Goal: Task Accomplishment & Management: Manage account settings

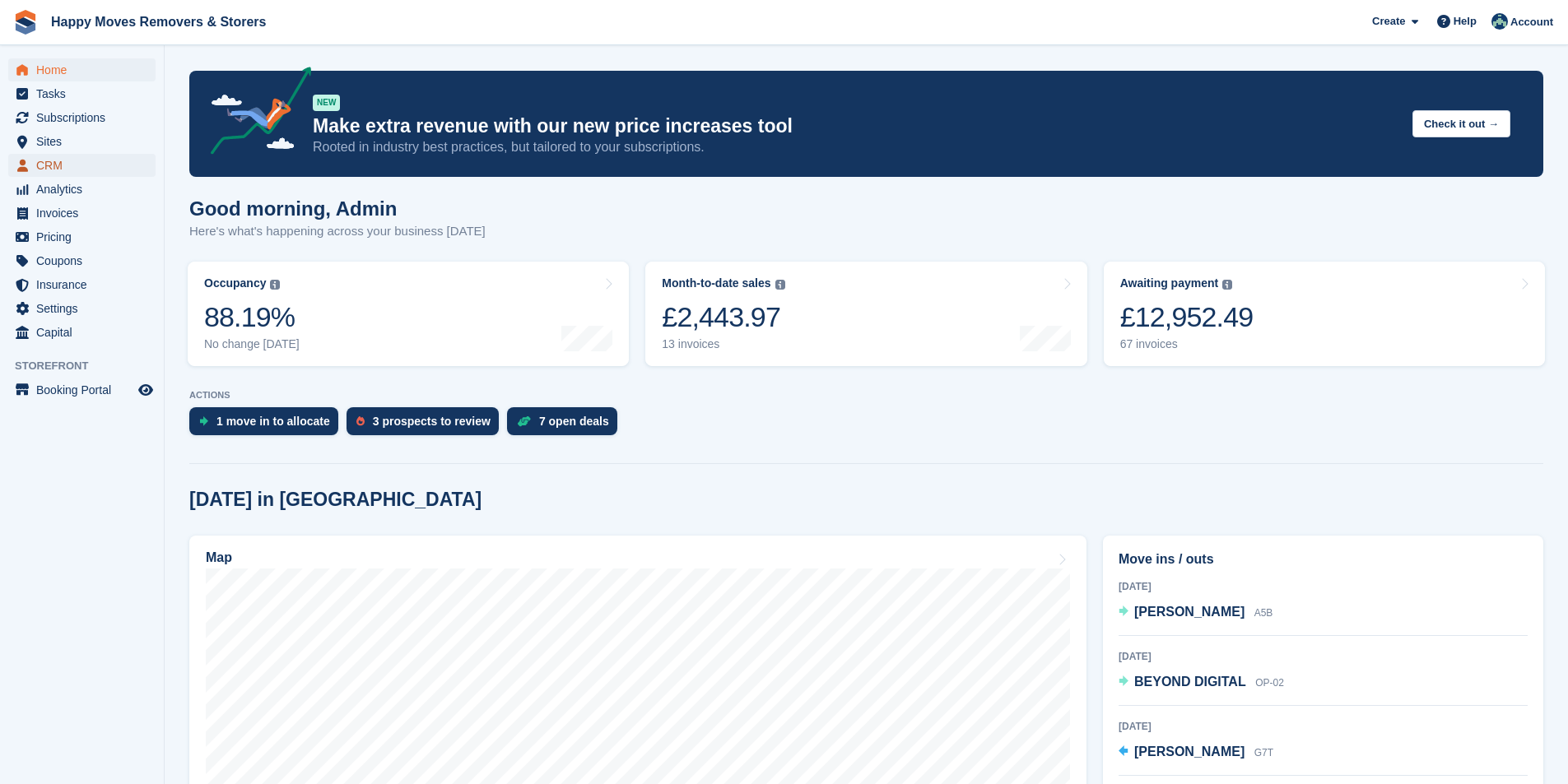
click at [50, 162] on span "CRM" at bounding box center [85, 165] width 99 height 23
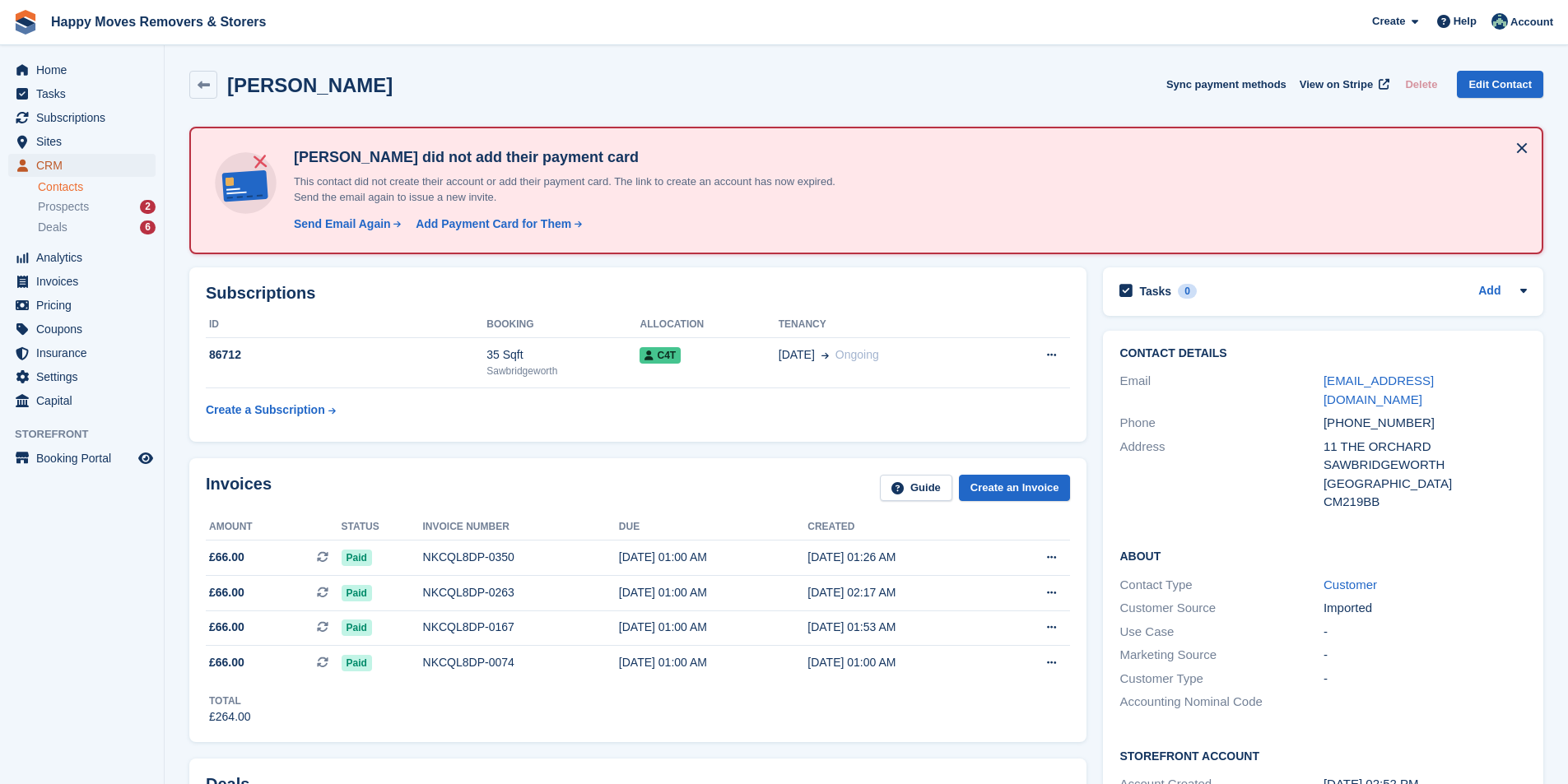
click at [42, 162] on span "CRM" at bounding box center [85, 165] width 99 height 23
click at [74, 158] on span "CRM" at bounding box center [85, 165] width 99 height 23
click at [95, 162] on span "CRM" at bounding box center [85, 165] width 99 height 23
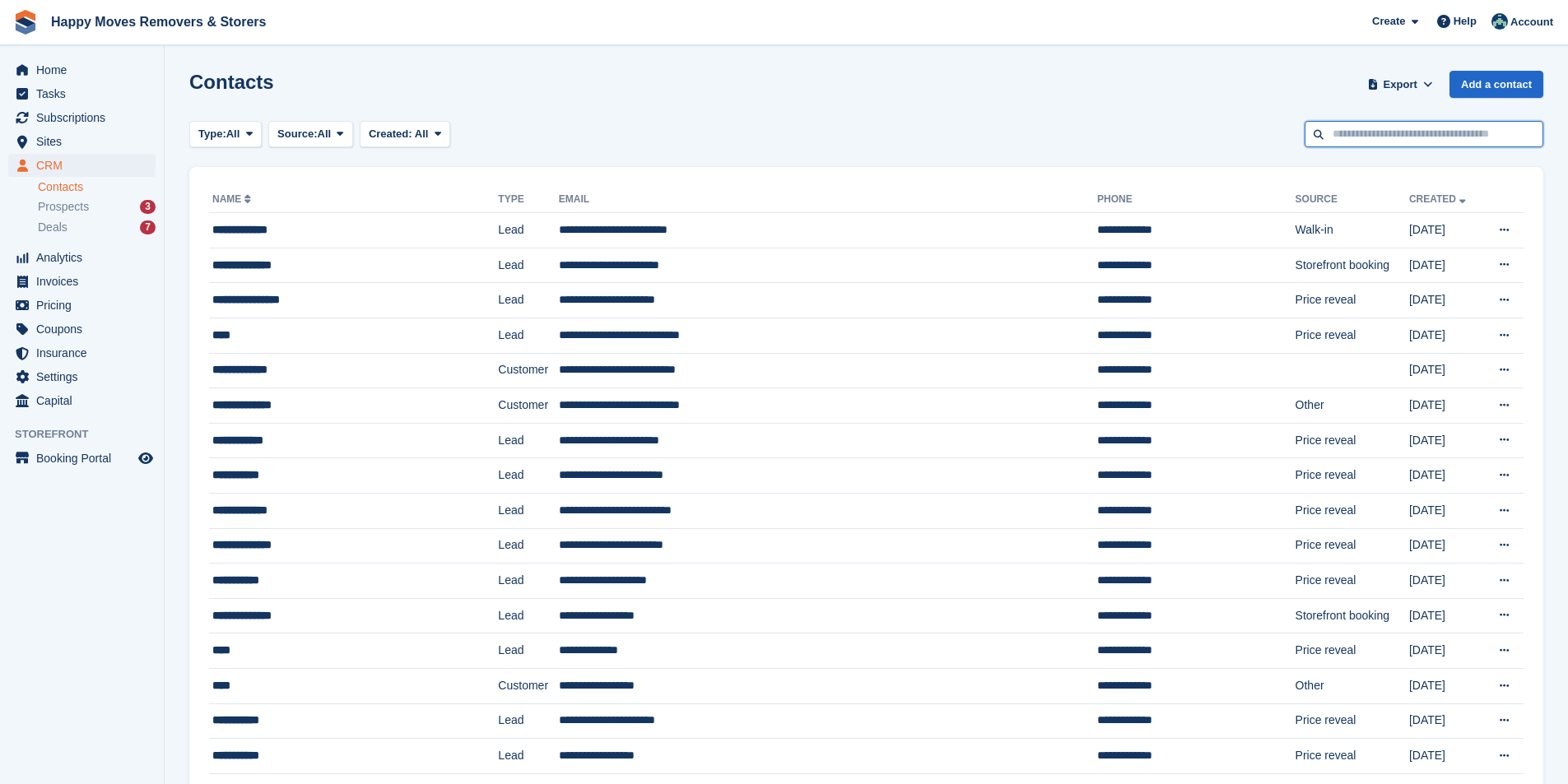
drag, startPoint x: 1356, startPoint y: 134, endPoint x: 1372, endPoint y: 148, distance: 21.3
click at [776, 133] on input "text" at bounding box center [1423, 134] width 239 height 27
type input "***"
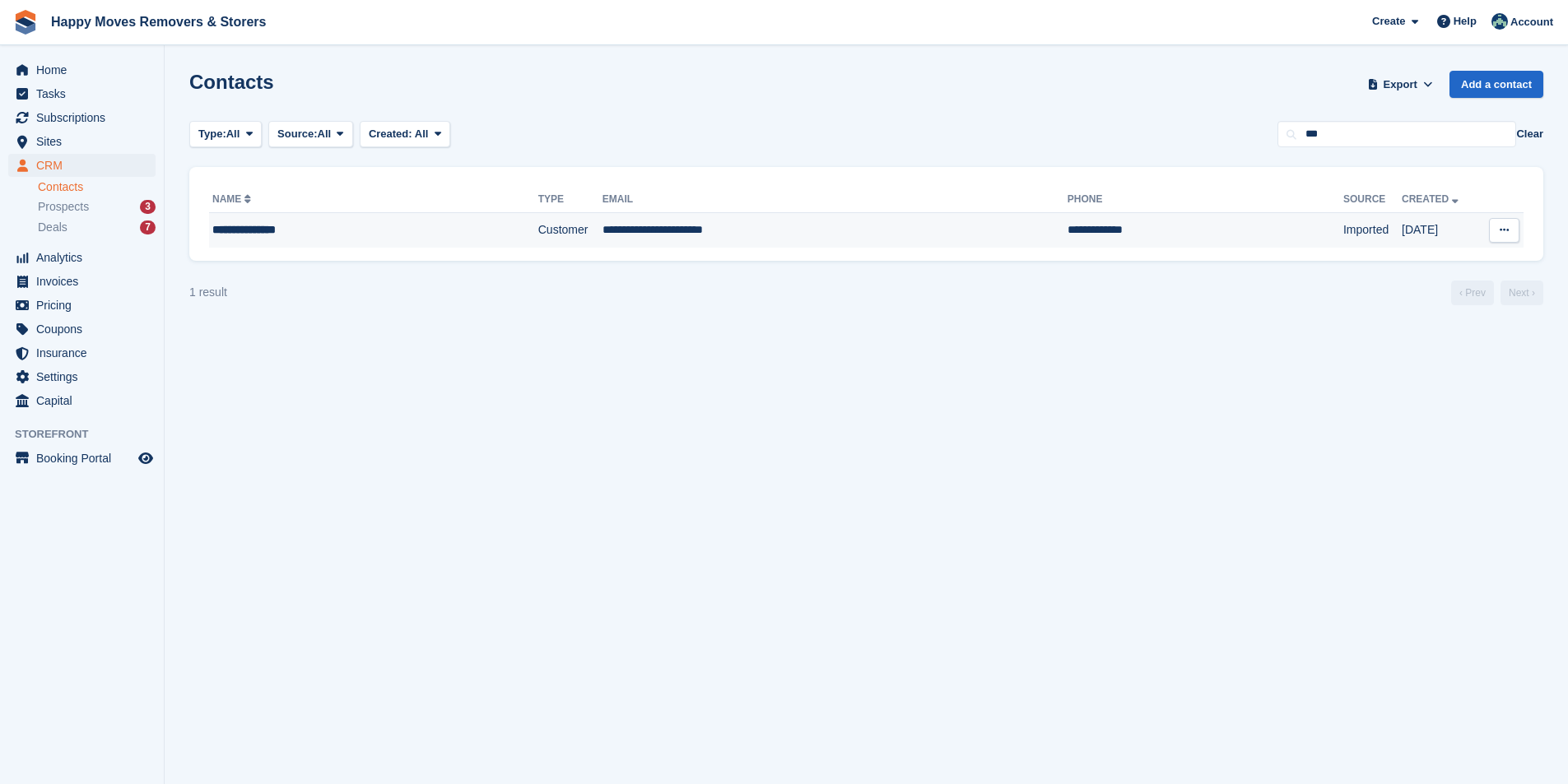
click at [319, 228] on div "**********" at bounding box center [339, 230] width 253 height 18
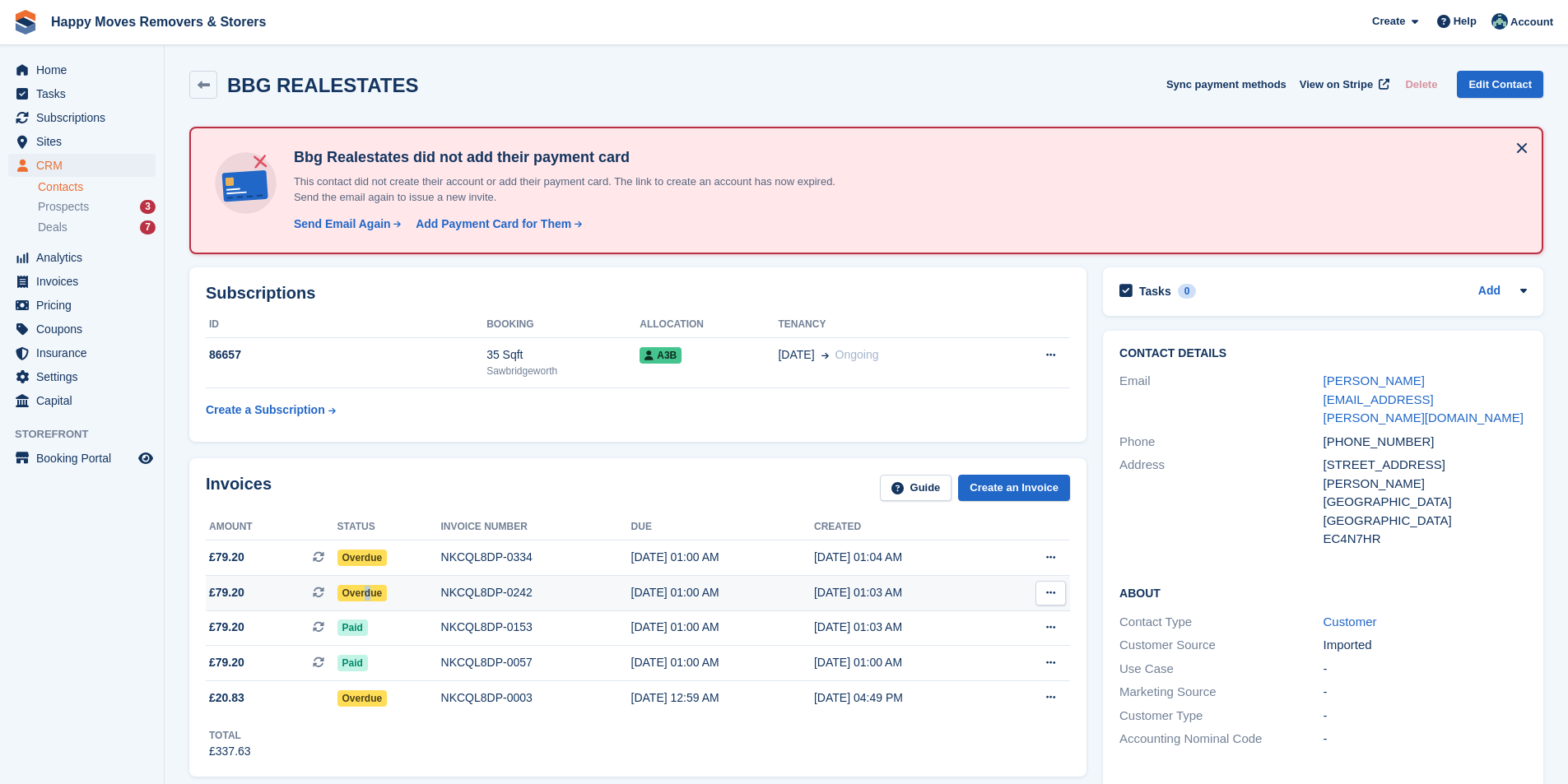
click at [366, 594] on span "Overdue" at bounding box center [362, 593] width 50 height 17
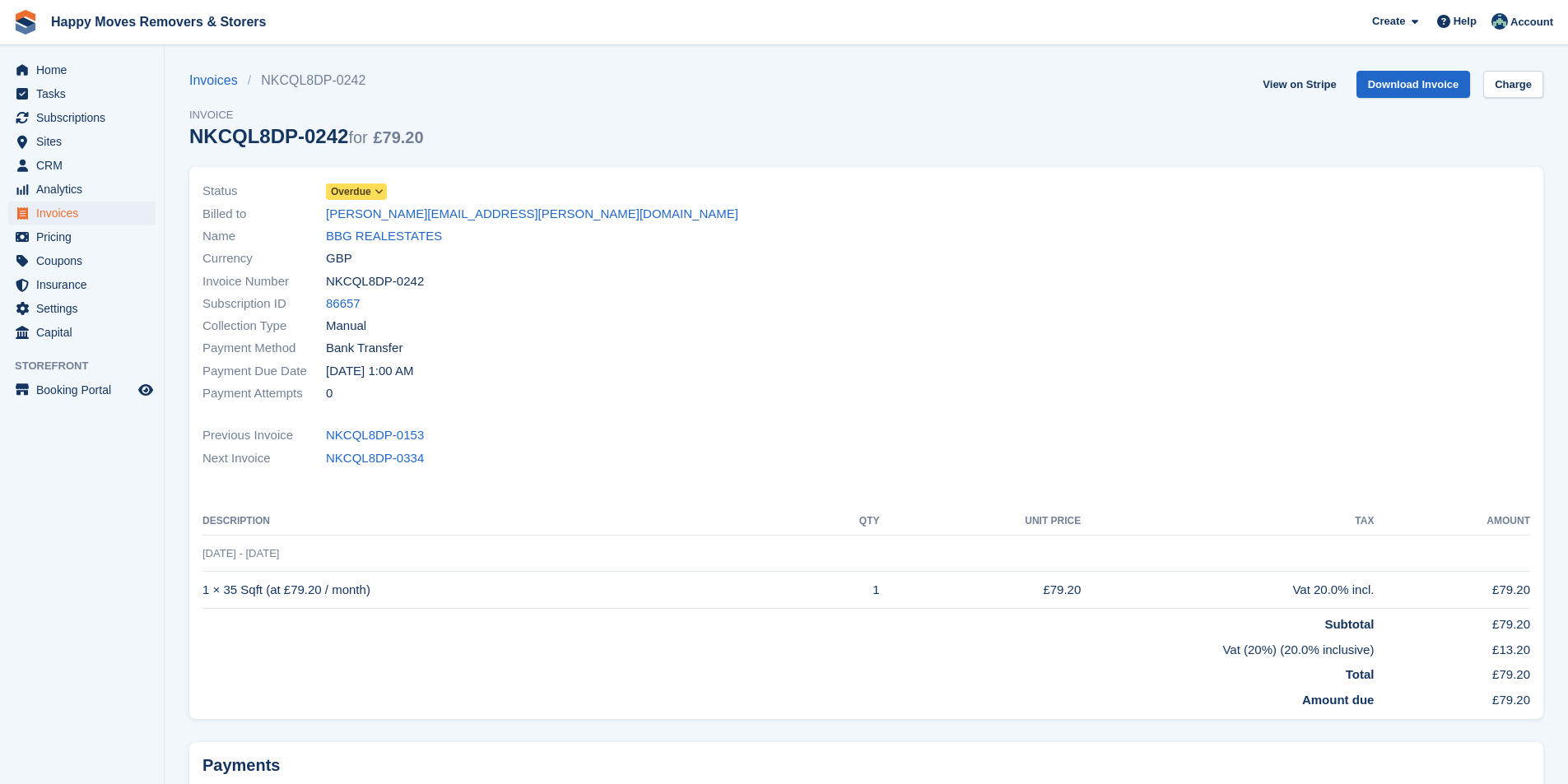
click at [378, 187] on icon at bounding box center [379, 192] width 9 height 10
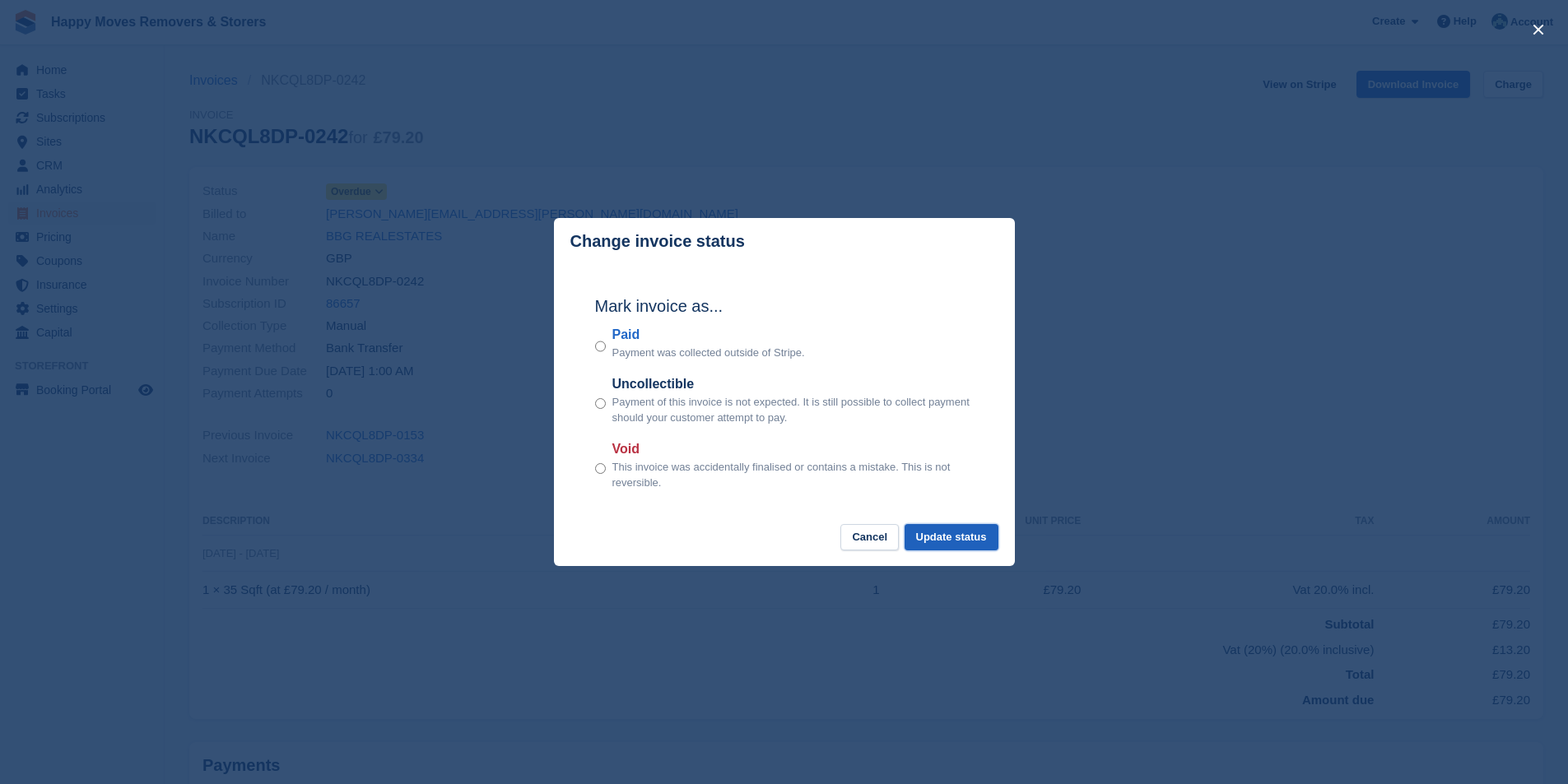
click at [931, 545] on button "Update status" at bounding box center [952, 537] width 94 height 27
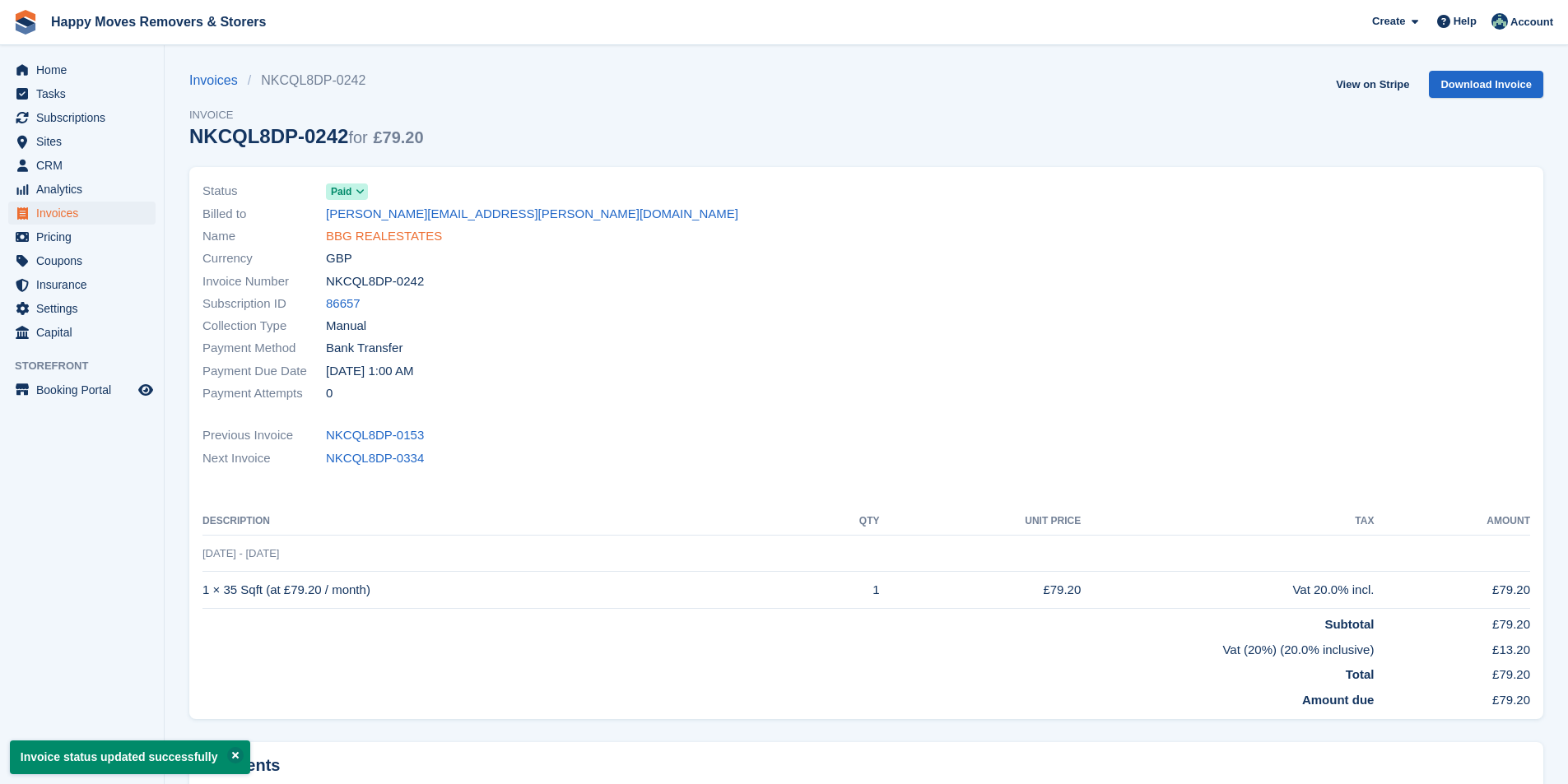
click at [388, 238] on link "BBG REALESTATES" at bounding box center [384, 236] width 116 height 19
